Goal: Task Accomplishment & Management: Complete application form

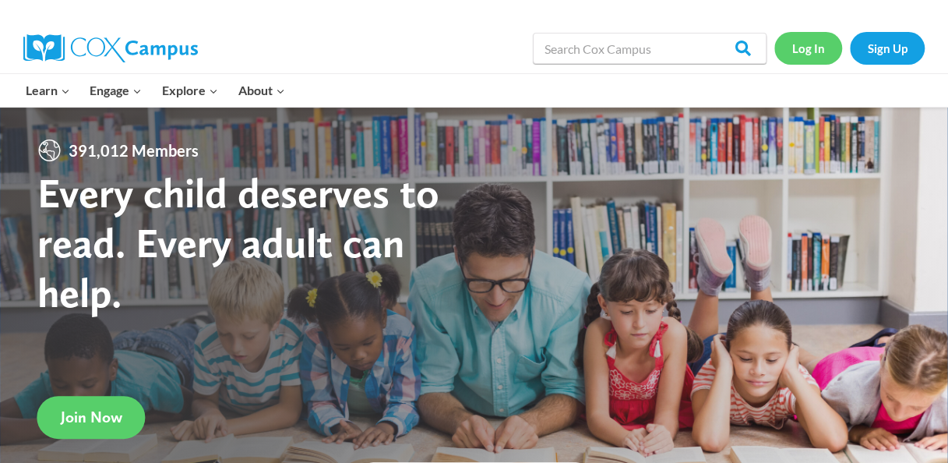
click at [809, 48] on link "Log In" at bounding box center [808, 48] width 68 height 32
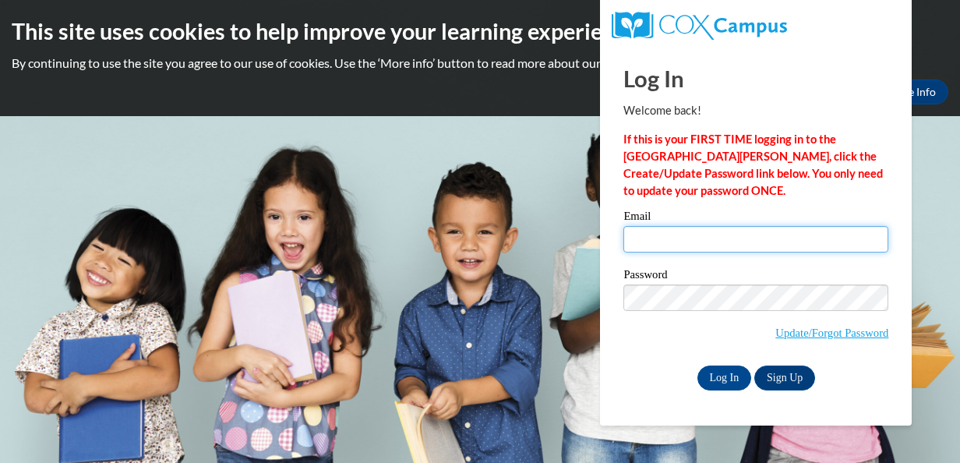
click at [730, 238] on input "Email" at bounding box center [755, 239] width 265 height 26
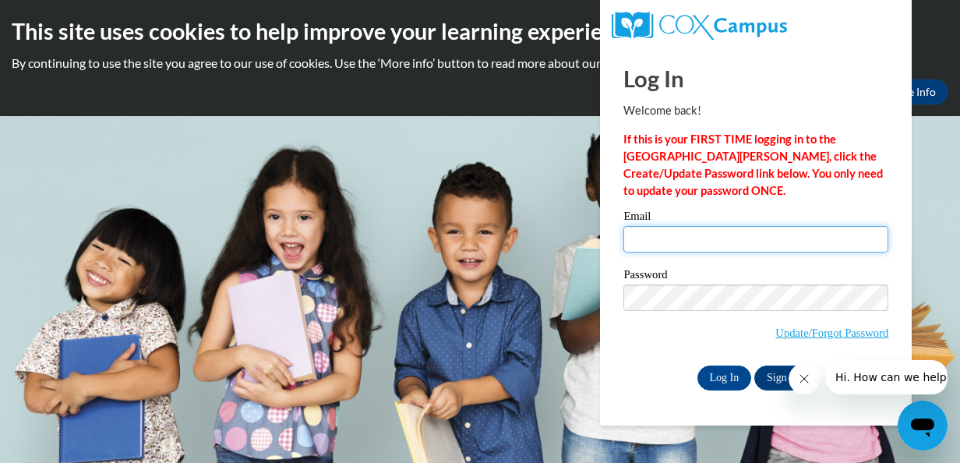
type input "dsmithbx@gmail.com"
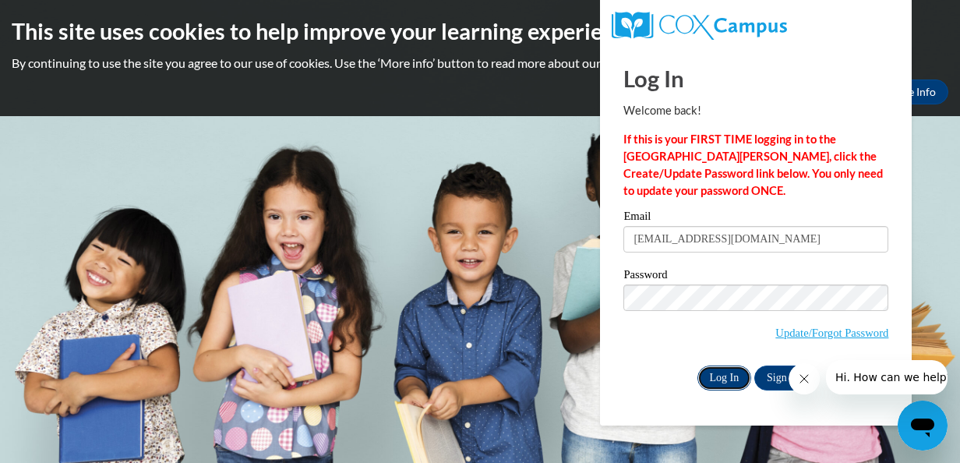
click at [710, 378] on input "Log In" at bounding box center [724, 377] width 55 height 25
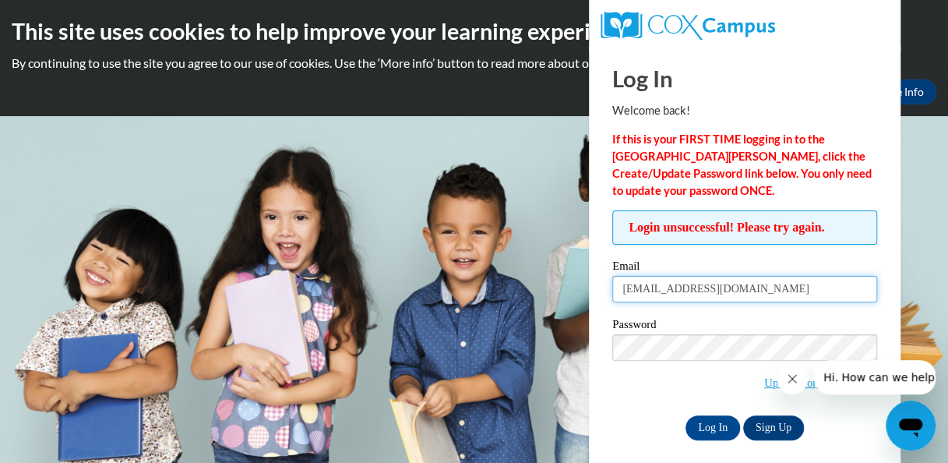
click at [751, 284] on input "dsmithbx@gmail.com" at bounding box center [744, 289] width 265 height 26
type input "d"
type input "[EMAIL_ADDRESS][DOMAIN_NAME]"
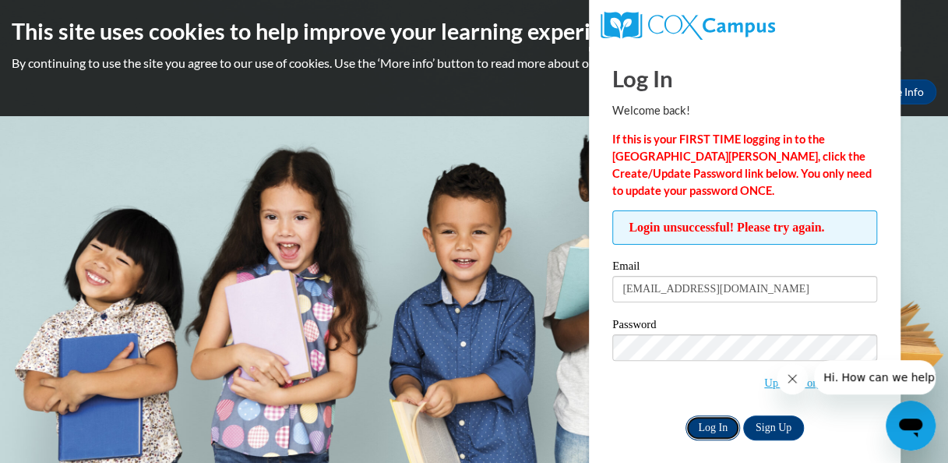
click at [700, 433] on input "Log In" at bounding box center [713, 427] width 55 height 25
click at [766, 377] on link "Update/Forgot Password" at bounding box center [820, 382] width 113 height 12
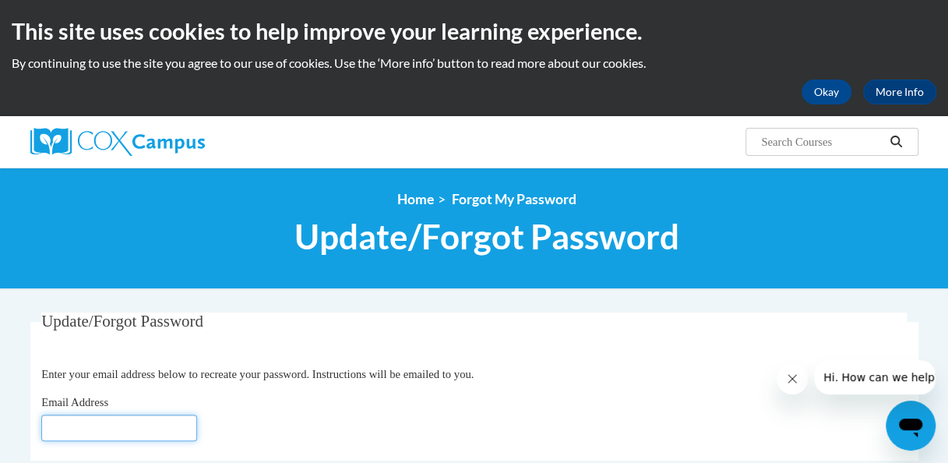
click at [160, 419] on input "Email Address" at bounding box center [119, 427] width 156 height 26
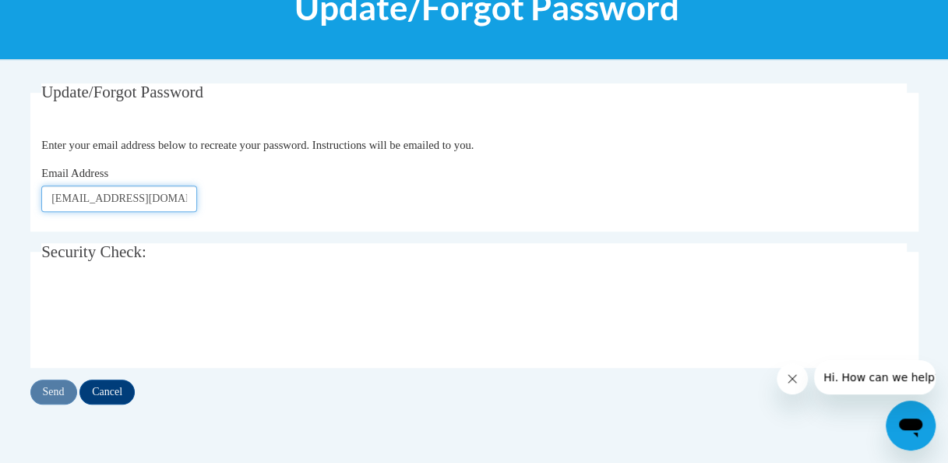
scroll to position [230, 0]
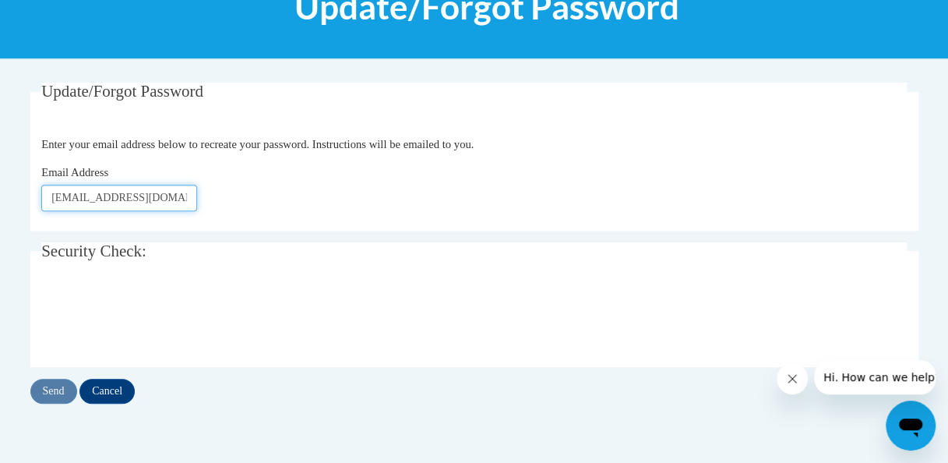
type input "[EMAIL_ADDRESS][DOMAIN_NAME]"
click at [48, 386] on input "Send" at bounding box center [53, 391] width 47 height 25
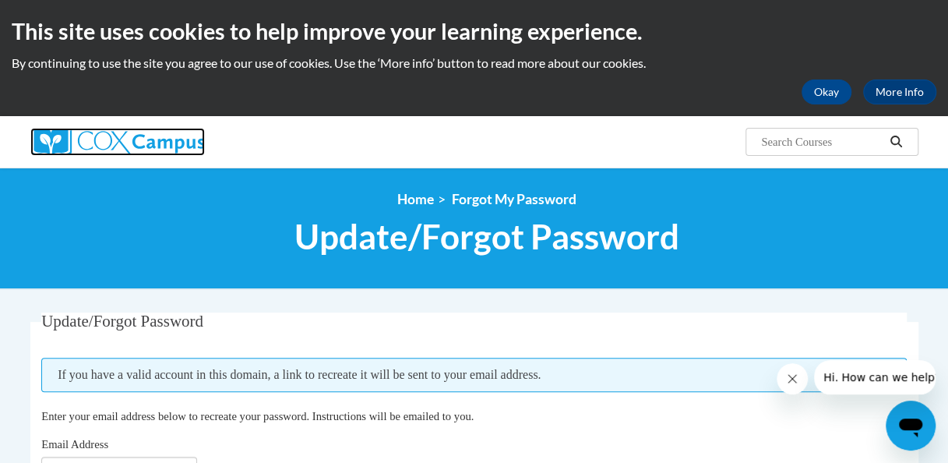
click at [145, 146] on img at bounding box center [117, 142] width 174 height 28
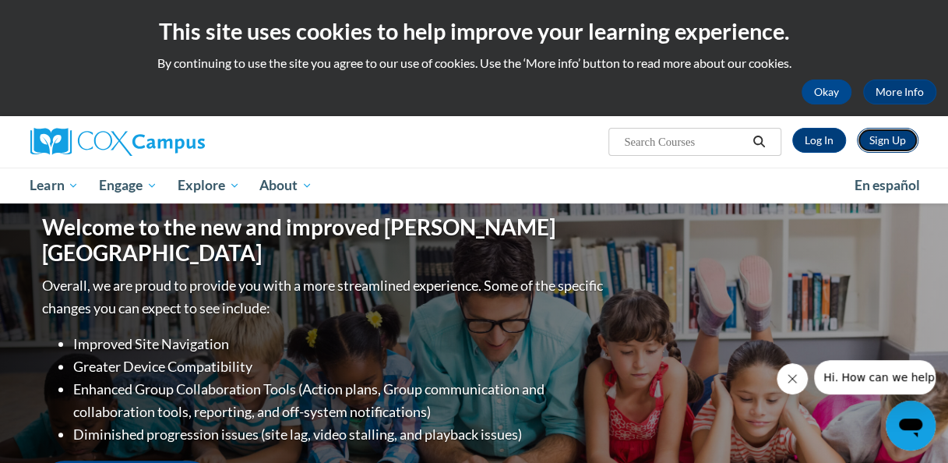
click at [899, 135] on link "Sign Up" at bounding box center [888, 140] width 62 height 25
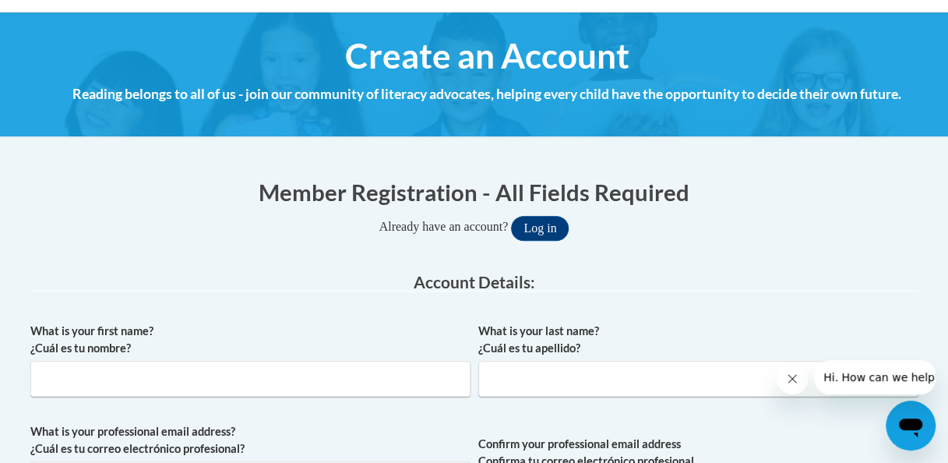
scroll to position [187, 0]
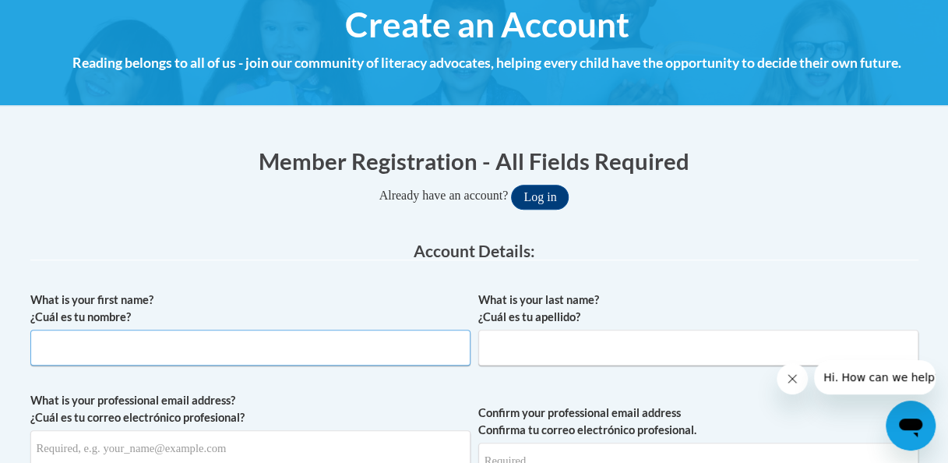
click at [290, 344] on input "What is your first name? ¿Cuál es tu nombre?" at bounding box center [250, 348] width 440 height 36
type input "[PERSON_NAME]"
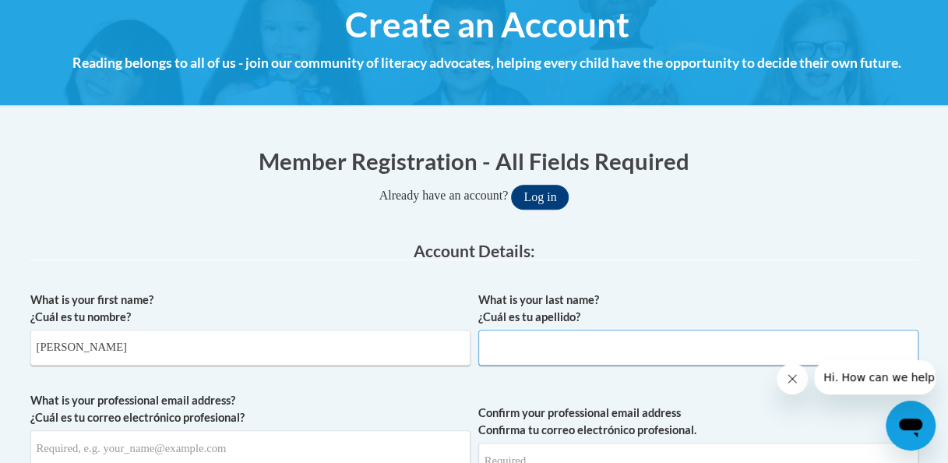
click at [532, 346] on input "What is your last name? ¿Cuál es tu apellido?" at bounding box center [698, 348] width 440 height 36
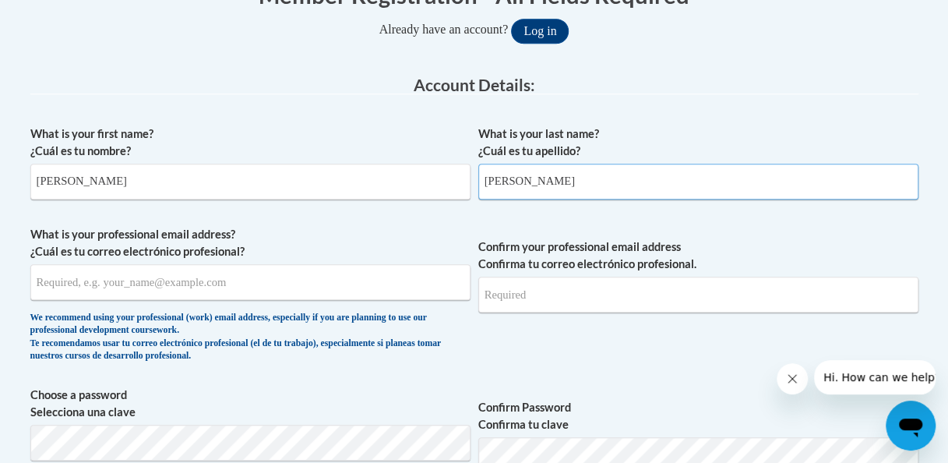
scroll to position [384, 0]
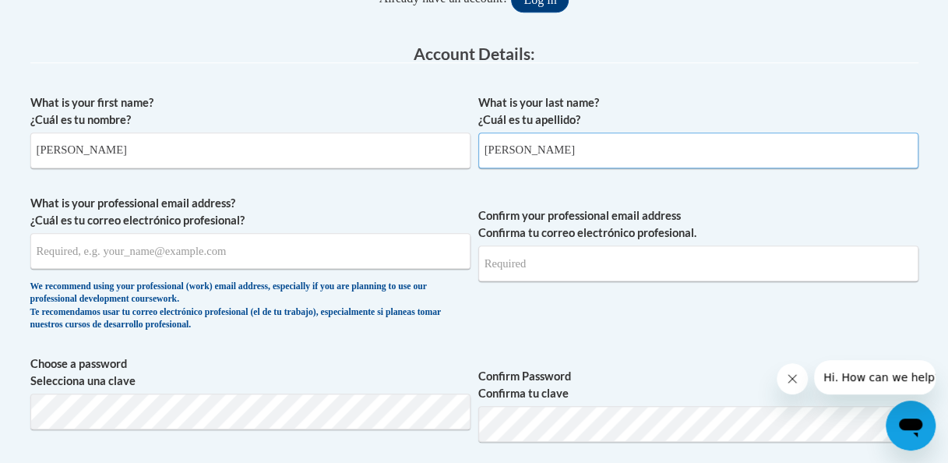
type input "[PERSON_NAME]"
click at [238, 250] on input "What is your professional email address? ¿Cuál es tu correo electrónico profesi…" at bounding box center [250, 251] width 440 height 36
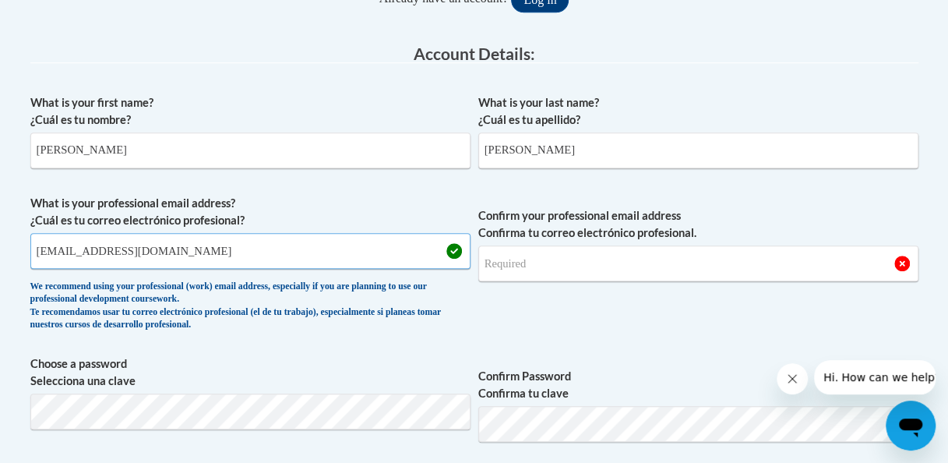
type input "[EMAIL_ADDRESS][DOMAIN_NAME]"
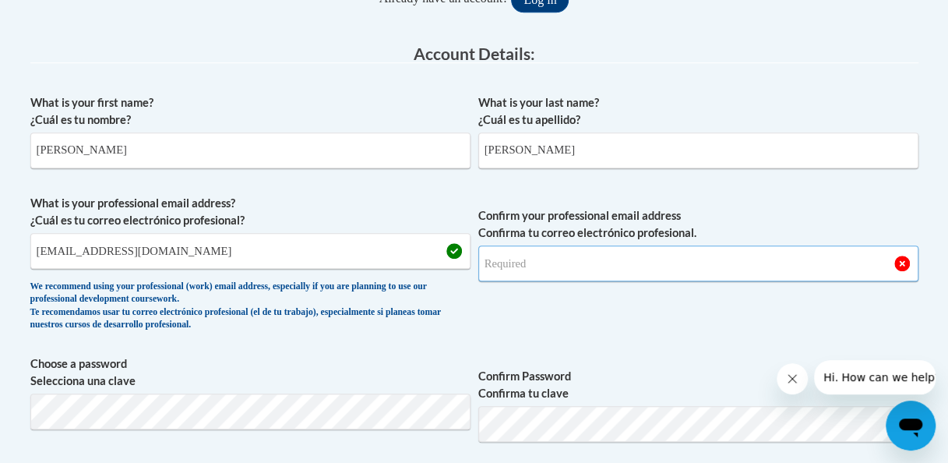
click at [567, 251] on input "Confirm your professional email address Confirma tu correo electrónico profesio…" at bounding box center [698, 263] width 440 height 36
type input "[EMAIL_ADDRESS][DOMAIN_NAME]"
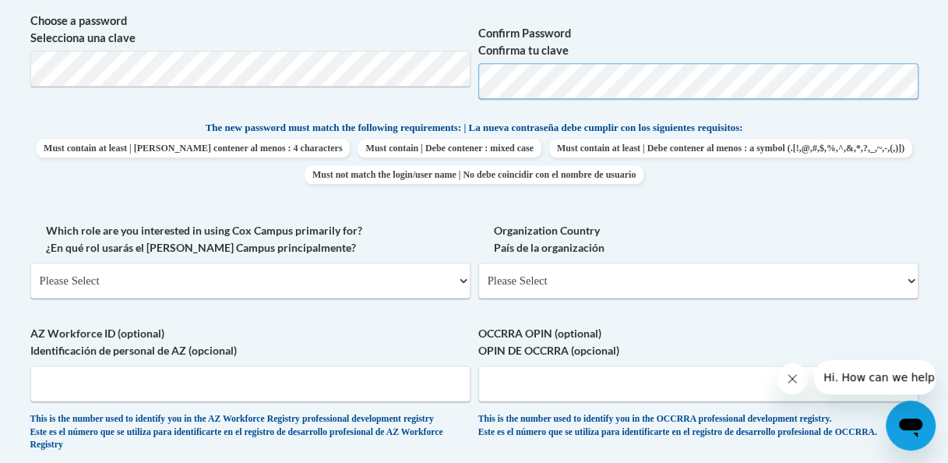
scroll to position [789, 0]
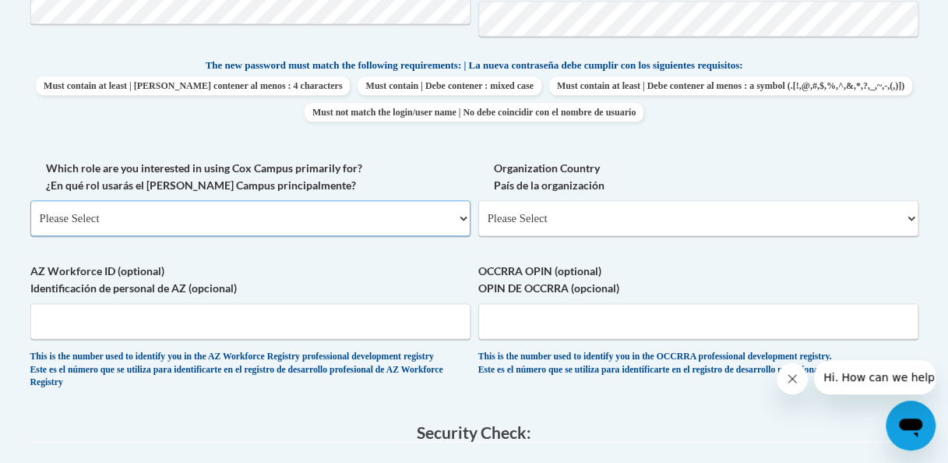
click at [466, 214] on select "Please Select College/University | Colegio/Universidad Community/Nonprofit Part…" at bounding box center [250, 218] width 440 height 36
select select "fbf2d438-af2f-41f8-98f1-81c410e29de3"
click at [30, 200] on select "Please Select College/University | Colegio/Universidad Community/Nonprofit Part…" at bounding box center [250, 218] width 440 height 36
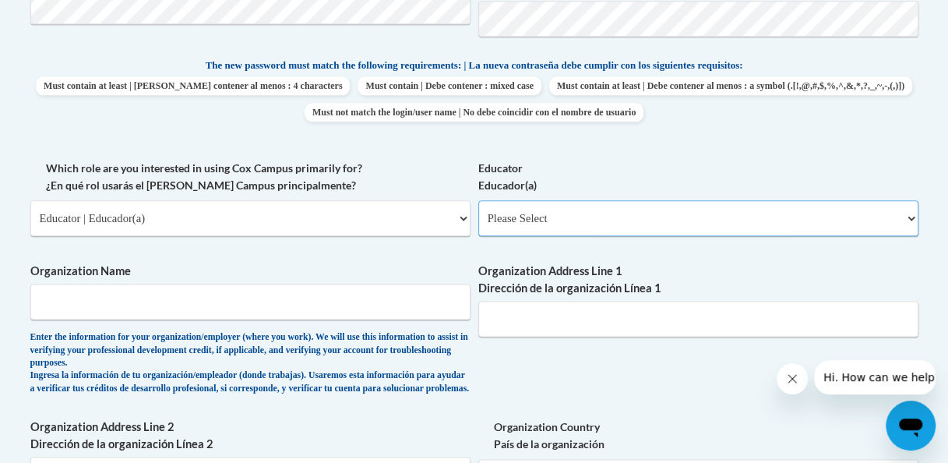
click at [534, 207] on select "Please Select Early Learning/Daycare Teacher/Family Home Care Provider | Maestr…" at bounding box center [698, 218] width 440 height 36
select select "d5fdb05a-b36c-4d60-97fa-9afceda7e903"
click at [478, 200] on select "Please Select Early Learning/Daycare Teacher/Family Home Care Provider | Maestr…" at bounding box center [698, 218] width 440 height 36
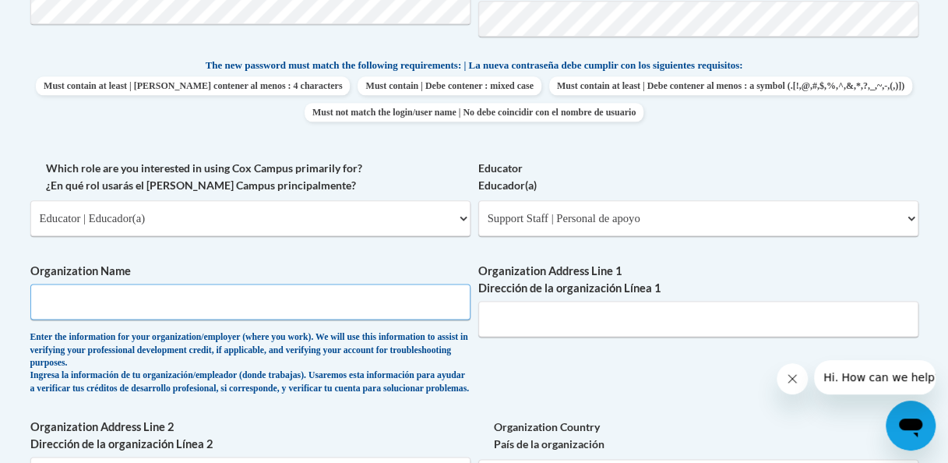
click at [399, 303] on input "Organization Name" at bounding box center [250, 302] width 440 height 36
type input "[GEOGRAPHIC_DATA]"
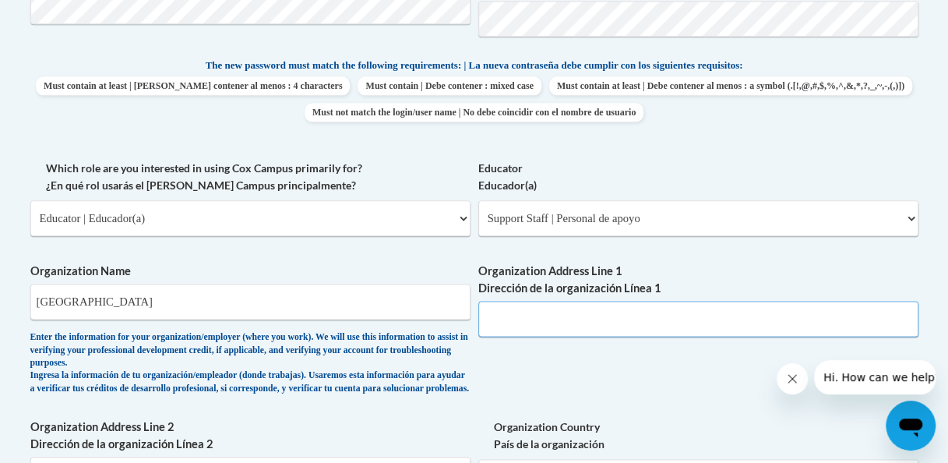
click at [579, 308] on input "Organization Address Line 1 Dirección de la organización Línea 1" at bounding box center [698, 319] width 440 height 36
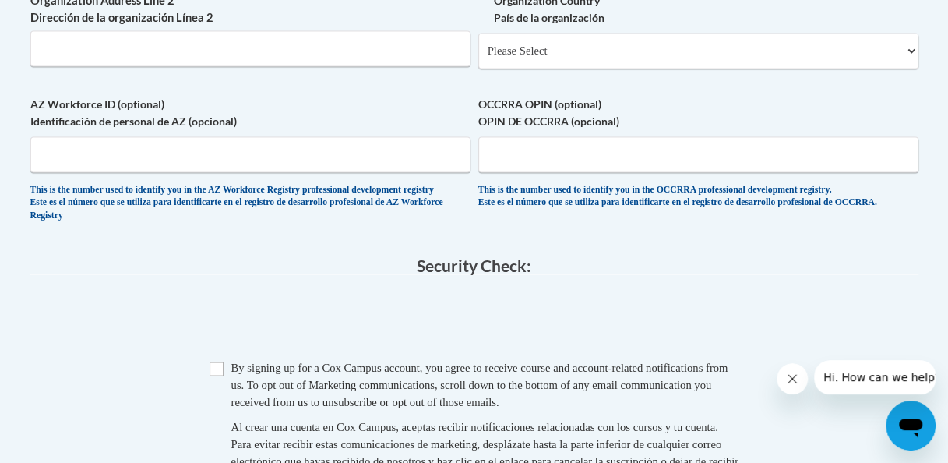
scroll to position [1236, 0]
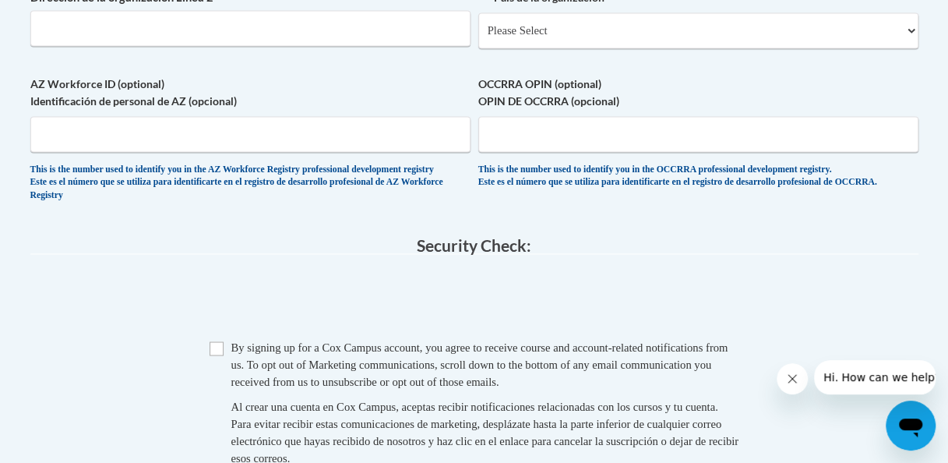
type input "[STREET_ADDRESS]"
click at [215, 355] on input "Checkbox" at bounding box center [217, 348] width 14 height 14
checkbox input "true"
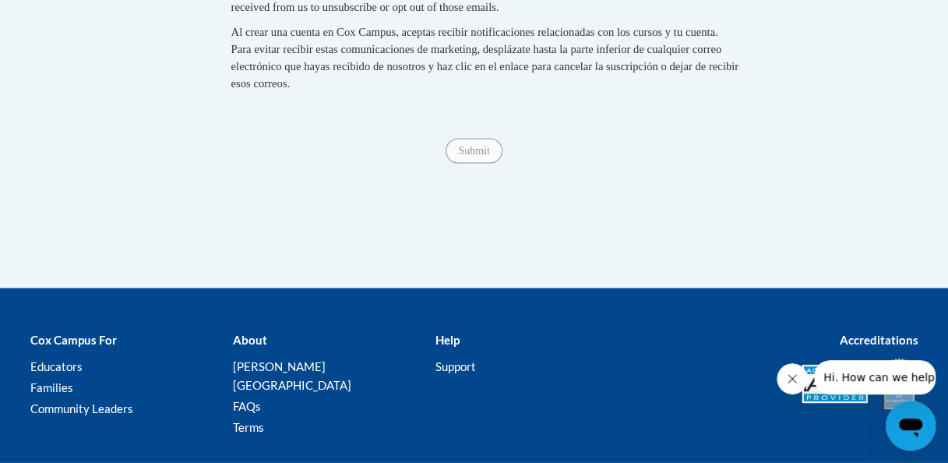
scroll to position [1630, 0]
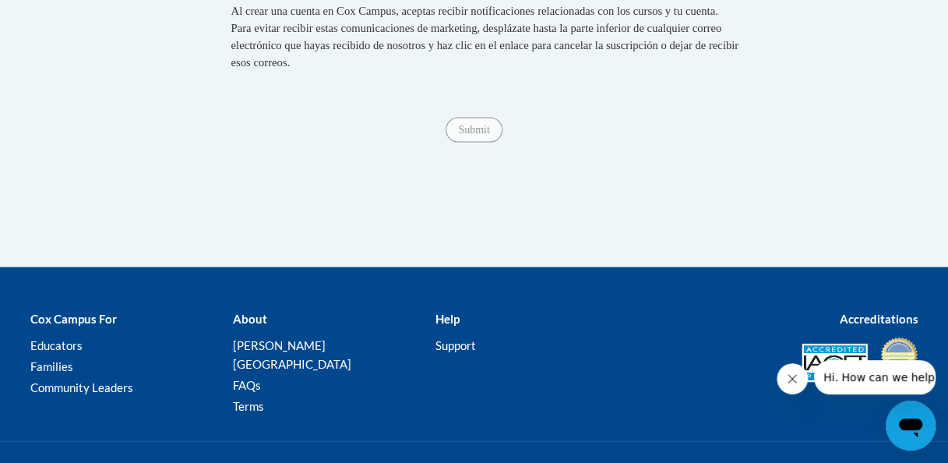
click at [477, 135] on span "Submit" at bounding box center [474, 128] width 56 height 12
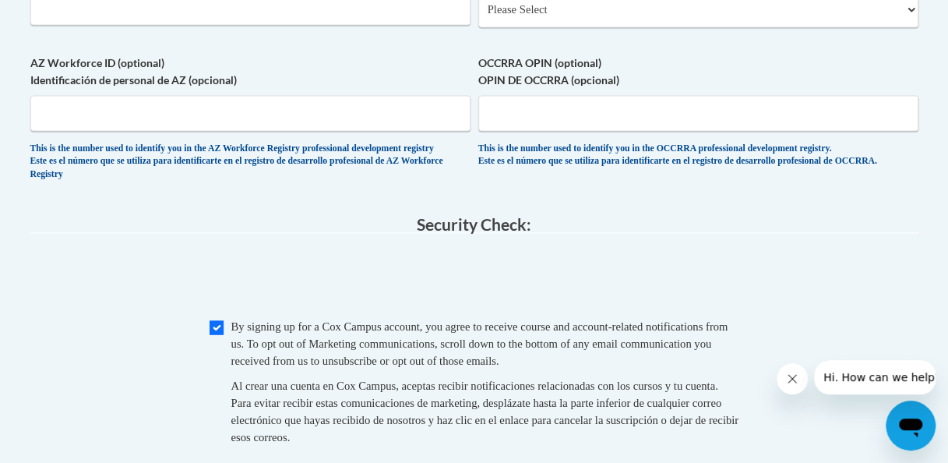
scroll to position [1153, 0]
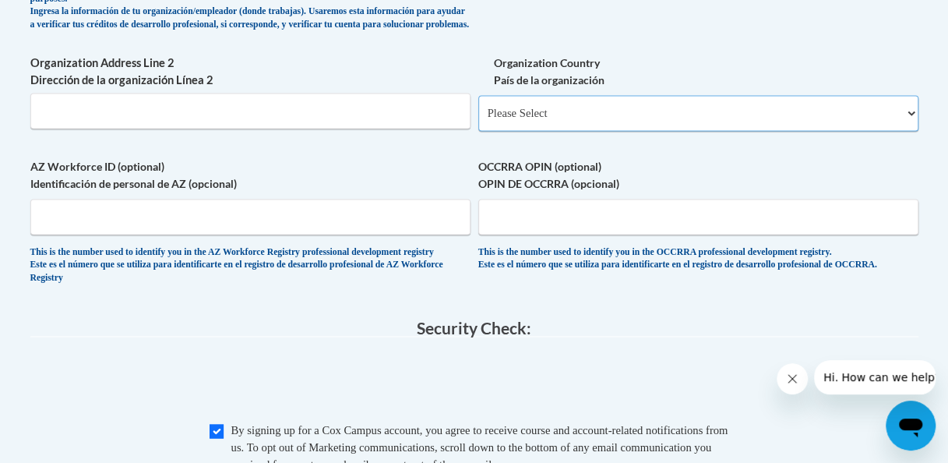
click at [775, 131] on select "Please Select [GEOGRAPHIC_DATA] | [GEOGRAPHIC_DATA] Outside of [GEOGRAPHIC_DATA…" at bounding box center [698, 113] width 440 height 36
select select "ad49bcad-a171-4b2e-b99c-48b446064914"
click at [478, 108] on select "Please Select [GEOGRAPHIC_DATA] | [GEOGRAPHIC_DATA] Outside of [GEOGRAPHIC_DATA…" at bounding box center [698, 113] width 440 height 36
select select
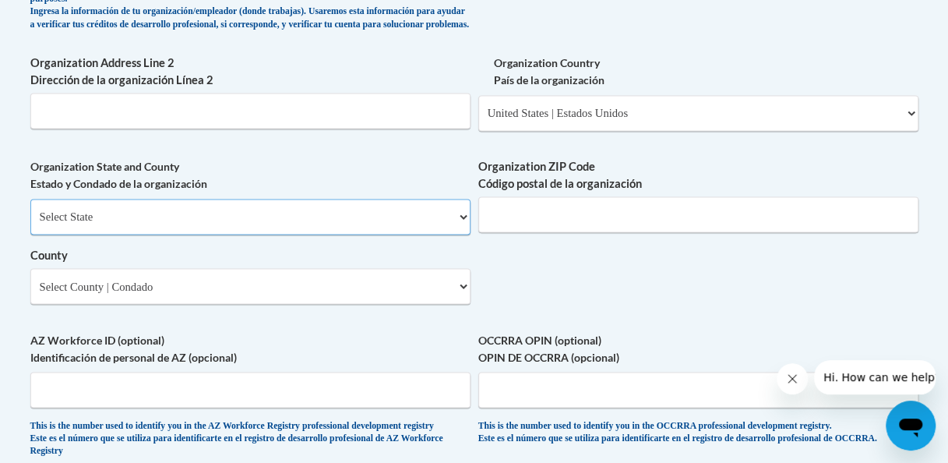
click at [397, 234] on select "Select State [US_STATE] [US_STATE] [US_STATE] [US_STATE] [US_STATE] [US_STATE] …" at bounding box center [250, 217] width 440 height 36
select select "[US_STATE]"
click at [30, 210] on select "Select State [US_STATE] [US_STATE] [US_STATE] [US_STATE] [US_STATE] [US_STATE] …" at bounding box center [250, 217] width 440 height 36
click at [563, 232] on input "Organization ZIP Code Código postal de la organización" at bounding box center [698, 214] width 440 height 36
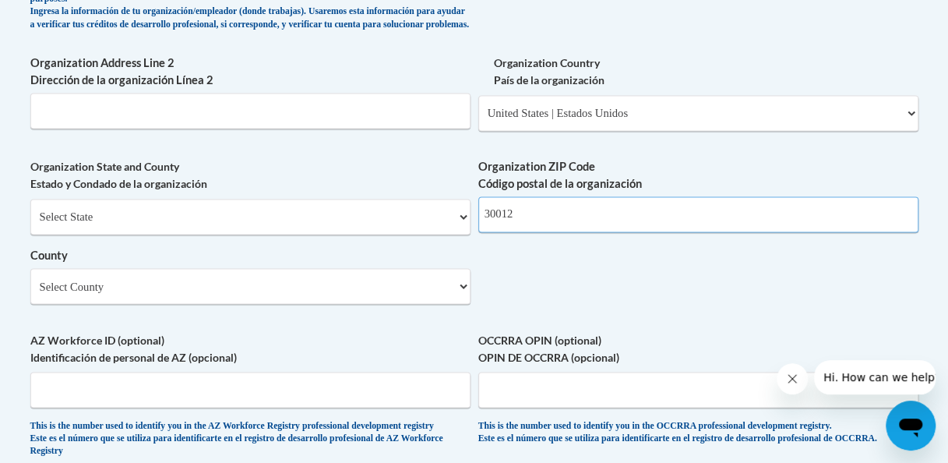
type input "30012"
click at [386, 304] on select "Select County Appling [PERSON_NAME] [PERSON_NAME] [PERSON_NAME] [PERSON_NAME] B…" at bounding box center [250, 286] width 440 height 36
select select "Rockdale"
click at [30, 280] on select "Select County Appling [PERSON_NAME] [PERSON_NAME] [PERSON_NAME] [PERSON_NAME] B…" at bounding box center [250, 286] width 440 height 36
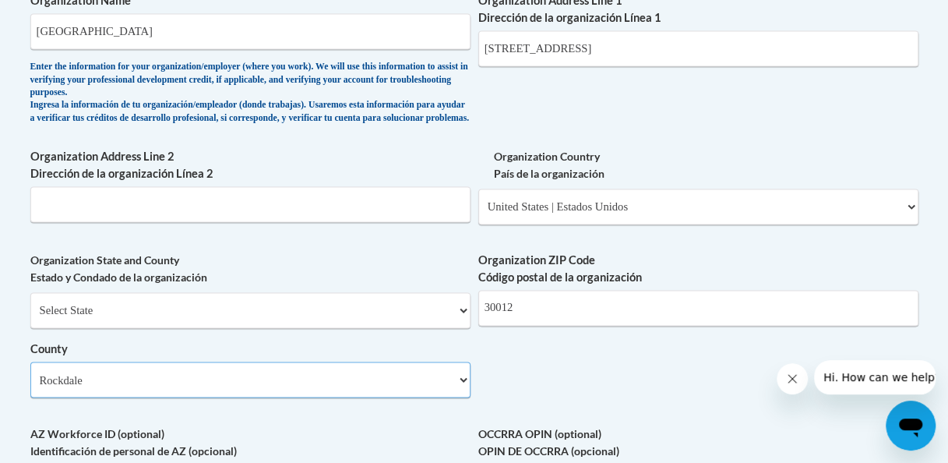
scroll to position [935, 0]
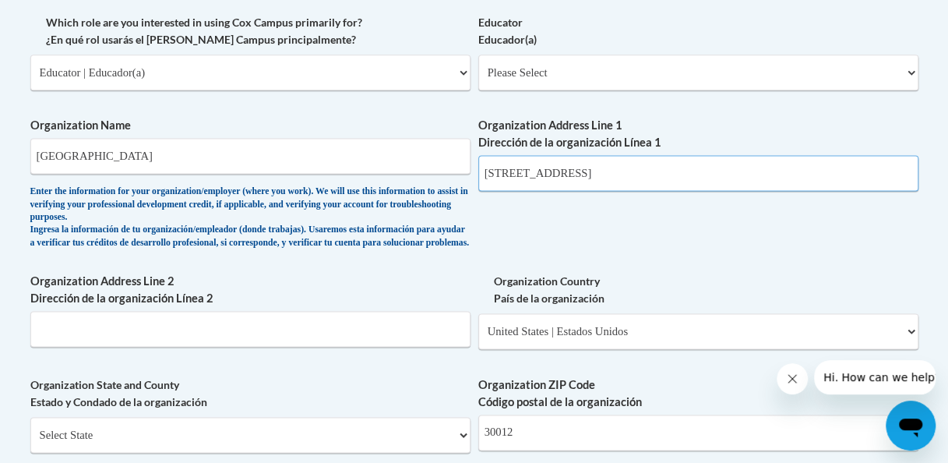
click at [656, 184] on input "[STREET_ADDRESS]" at bounding box center [698, 173] width 440 height 36
type input "500 sigma rd"
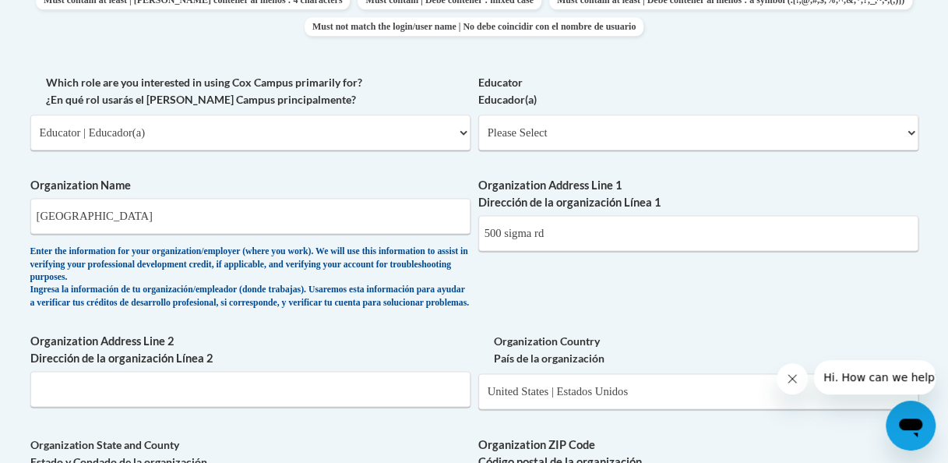
scroll to position [823, 0]
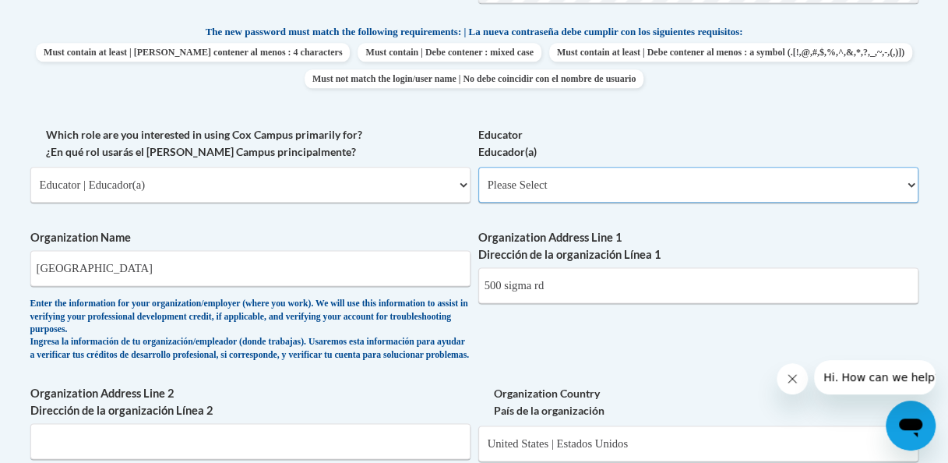
click at [510, 192] on select "Please Select Early Learning/Daycare Teacher/Family Home Care Provider | Maestr…" at bounding box center [698, 185] width 440 height 36
select select "d5fdb05a-b36c-4d60-97fa-9afceda7e903"
click at [478, 167] on select "Please Select Early Learning/Daycare Teacher/Family Home Care Provider | Maestr…" at bounding box center [698, 185] width 440 height 36
select select "null"
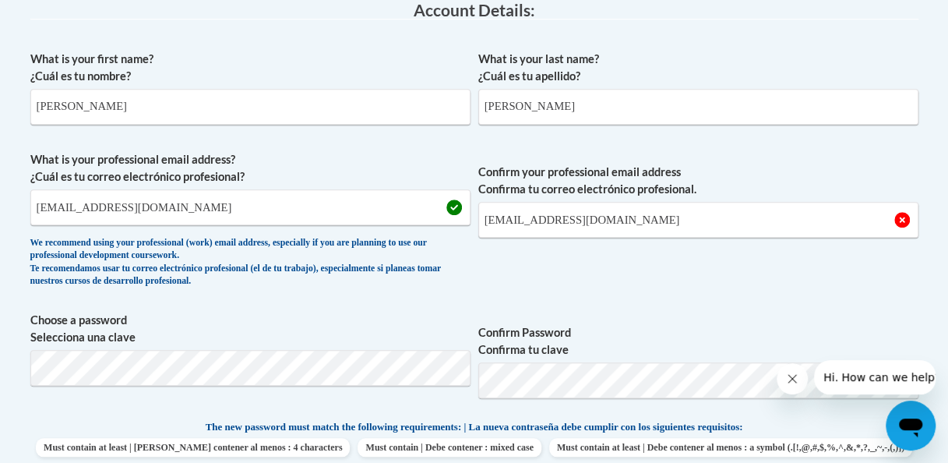
scroll to position [1508, 0]
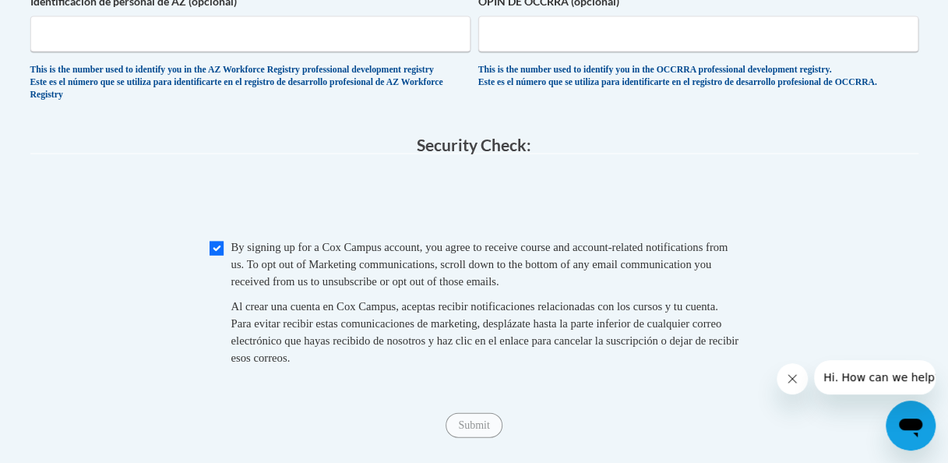
click at [457, 430] on span "Submit" at bounding box center [474, 424] width 56 height 12
